Goal: Information Seeking & Learning: Learn about a topic

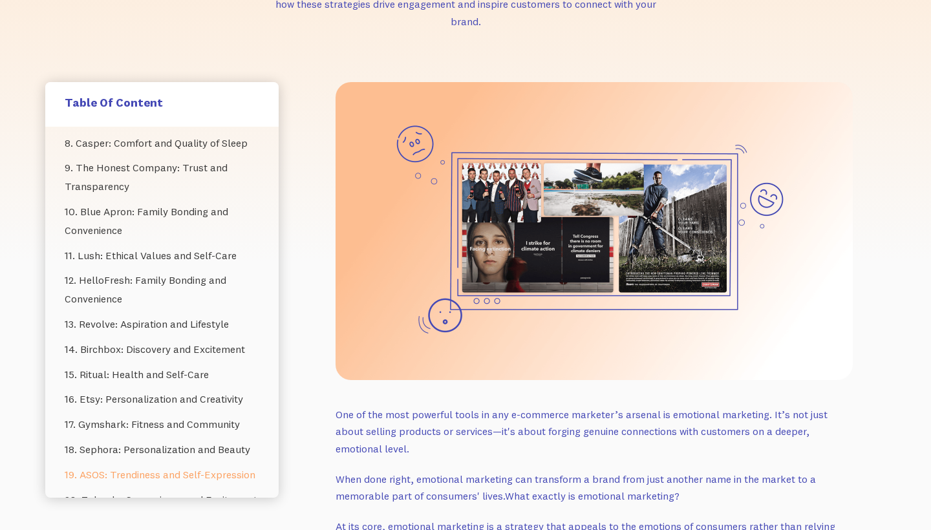
scroll to position [263, 0]
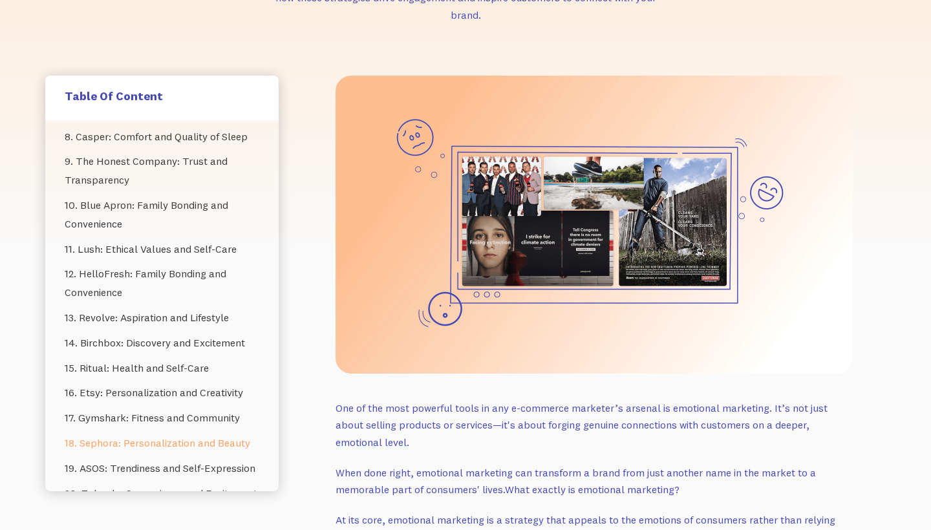
click at [137, 431] on link "18. Sephora: Personalization and Beauty" at bounding box center [162, 443] width 195 height 25
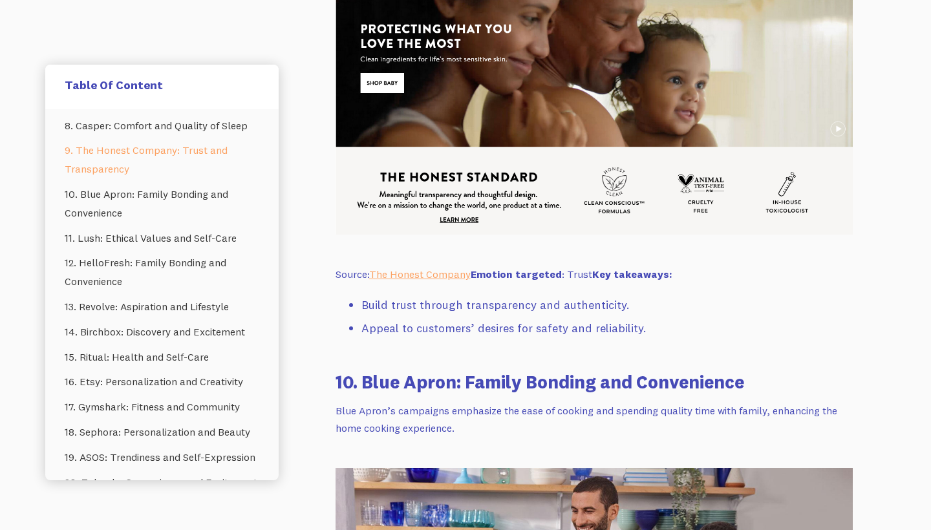
scroll to position [10662, 0]
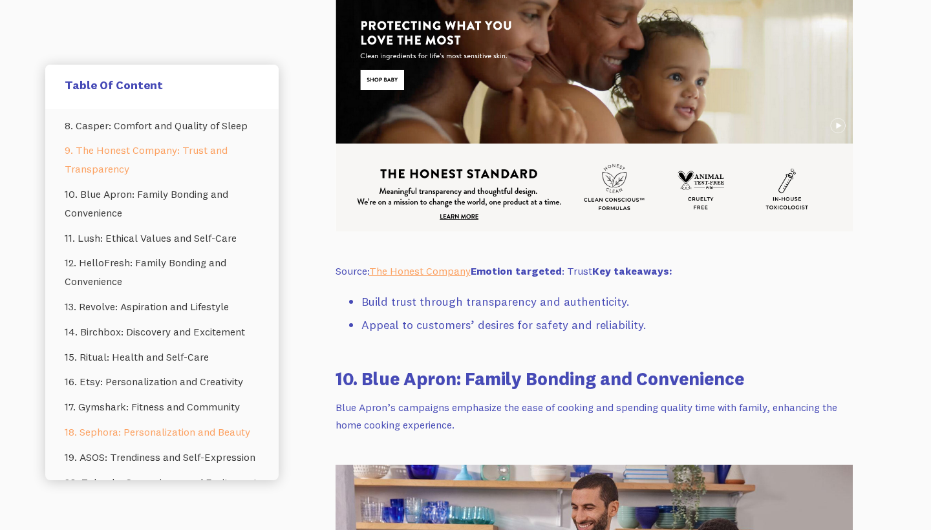
click at [85, 420] on link "18. Sephora: Personalization and Beauty" at bounding box center [162, 432] width 195 height 25
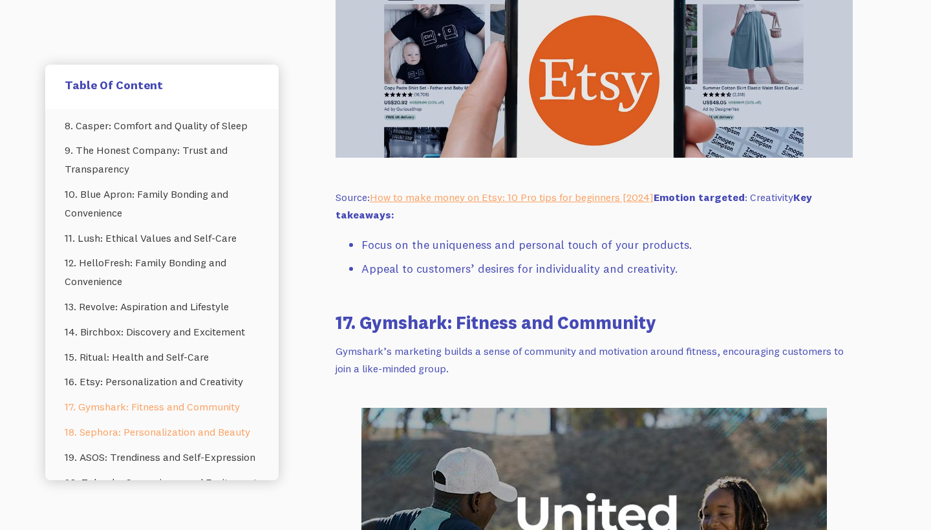
scroll to position [14340, 0]
click at [85, 420] on link "18. Sephora: Personalization and Beauty" at bounding box center [162, 432] width 195 height 25
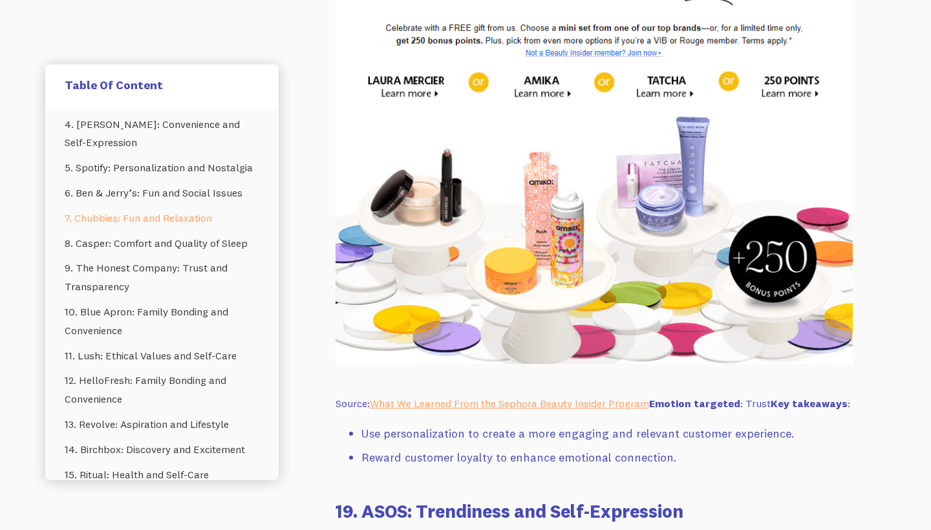
scroll to position [719, 0]
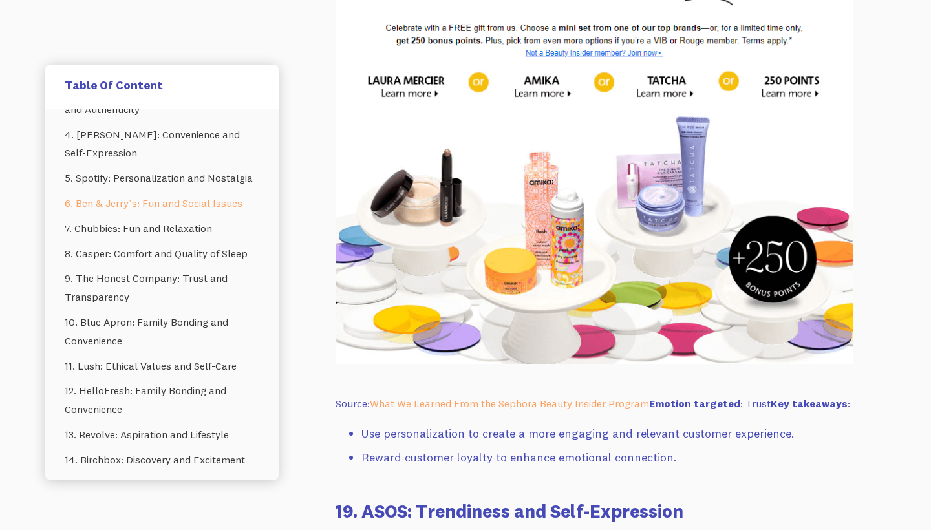
click at [116, 191] on link "6. Ben & Jerry’s: Fun and Social Issues" at bounding box center [162, 203] width 195 height 25
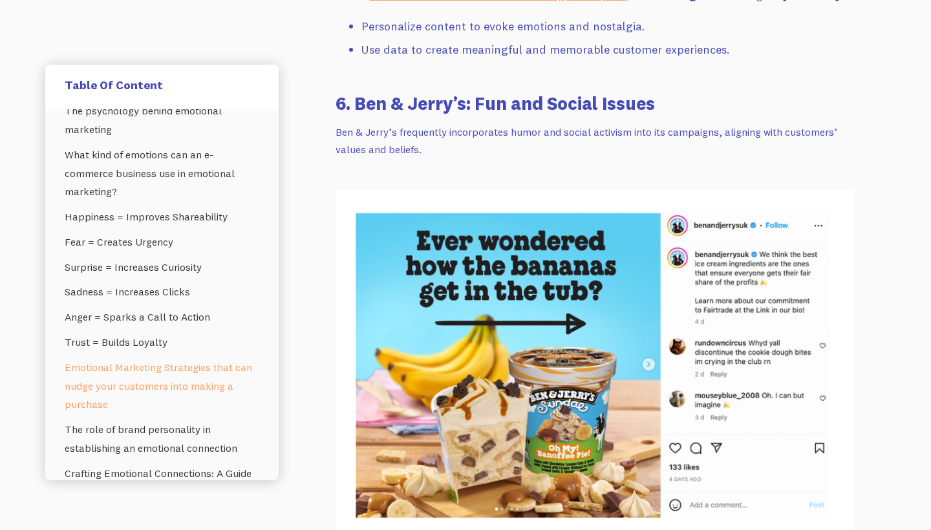
scroll to position [23, 0]
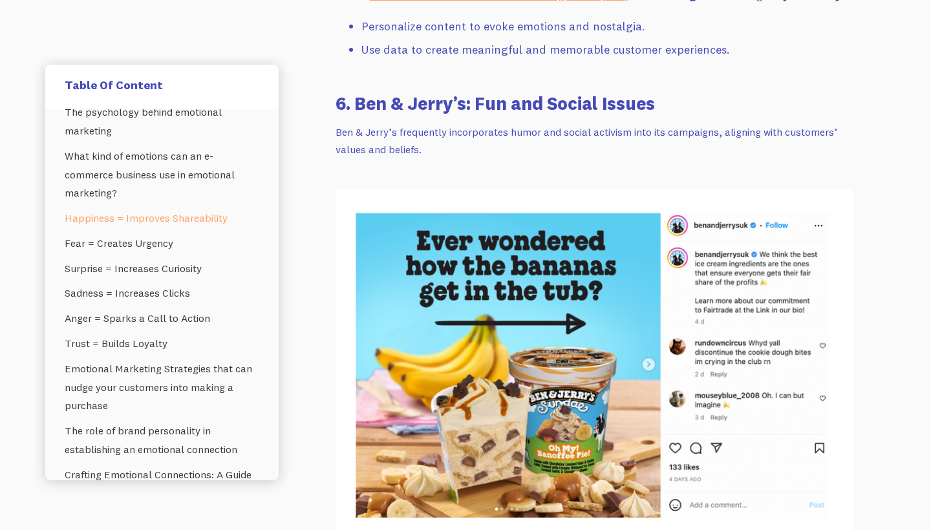
click at [136, 211] on link "Happiness = Improves Shareability" at bounding box center [162, 218] width 195 height 25
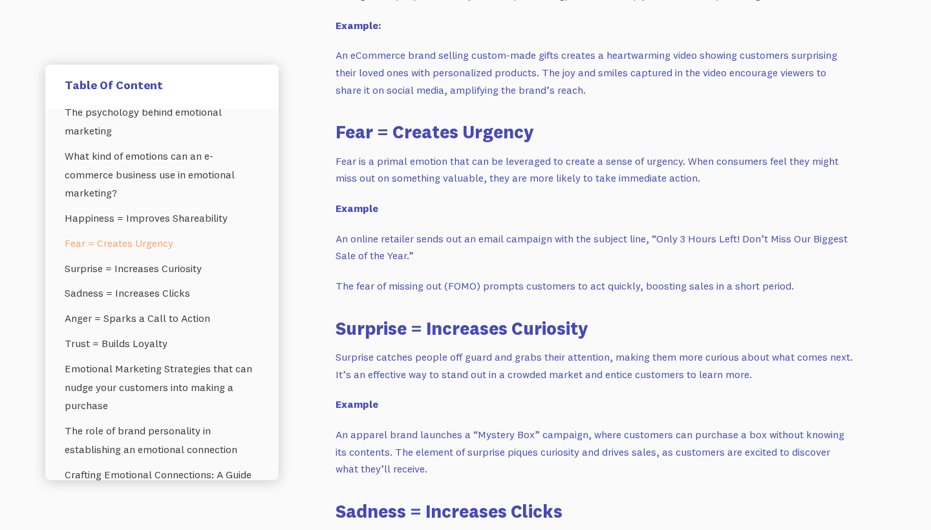
scroll to position [1385, 0]
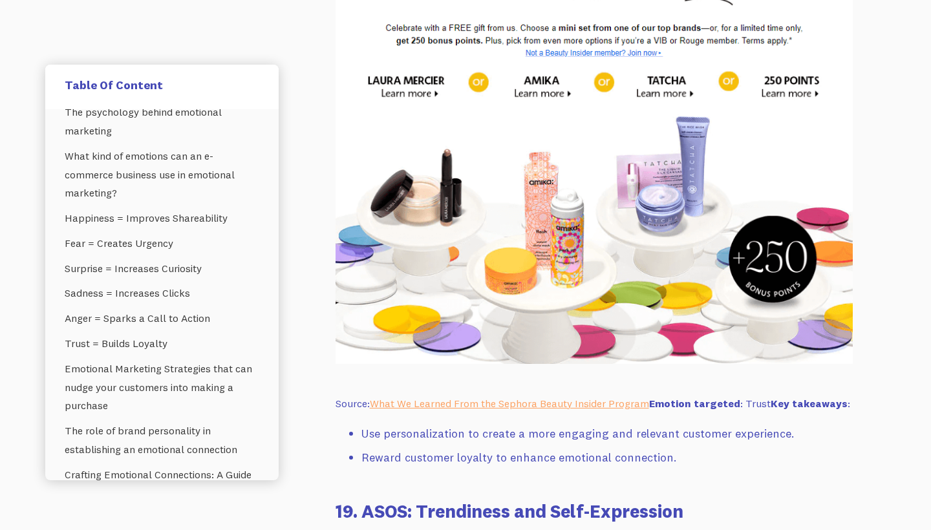
scroll to position [263, 0]
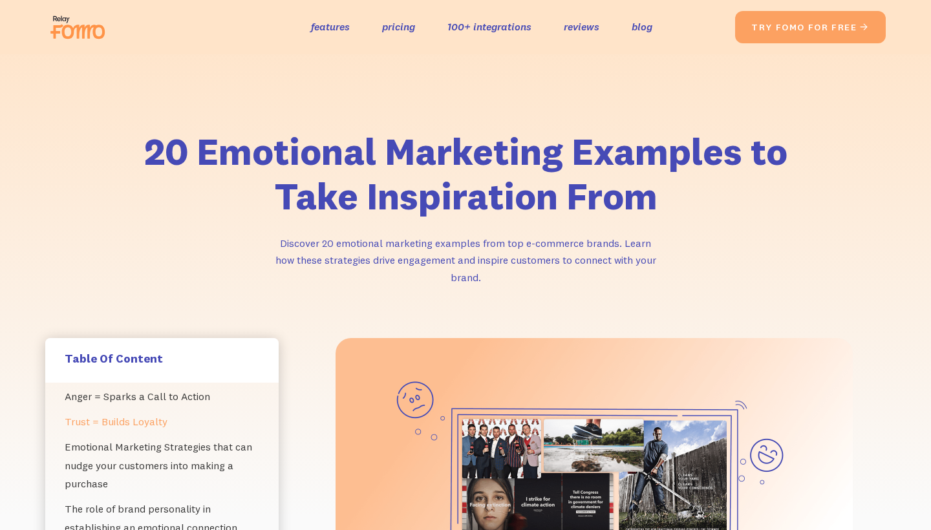
scroll to position [217, 0]
click at [155, 419] on link "Trust = Builds Loyalty" at bounding box center [162, 422] width 195 height 25
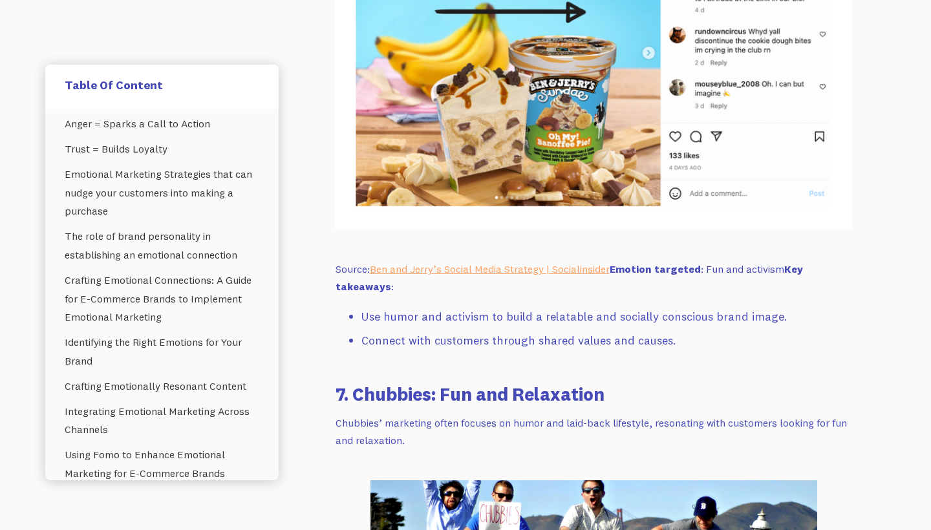
scroll to position [9338, 0]
